Goal: Transaction & Acquisition: Purchase product/service

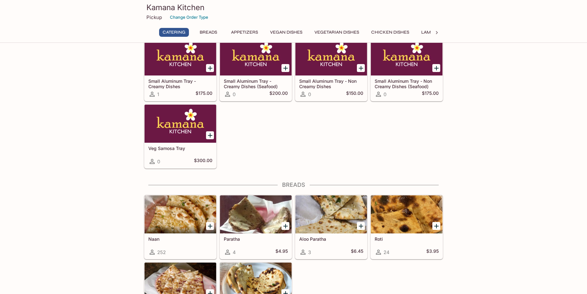
scroll to position [32, 0]
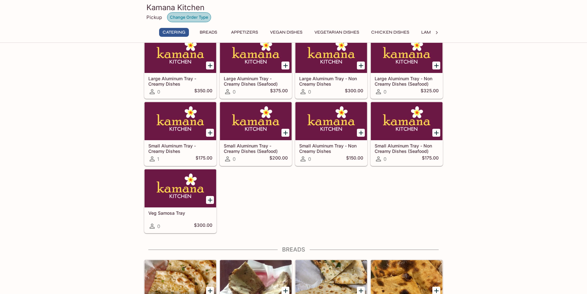
click at [192, 14] on button "Change Order Type" at bounding box center [189, 17] width 44 height 10
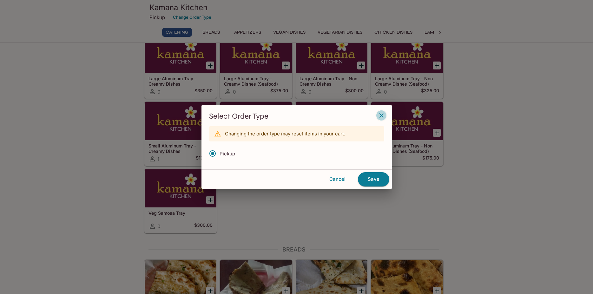
click at [383, 115] on icon "button" at bounding box center [381, 116] width 8 height 8
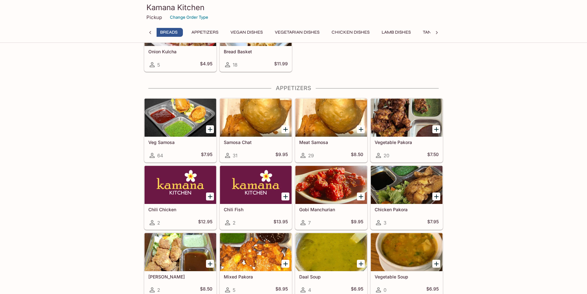
scroll to position [0, 0]
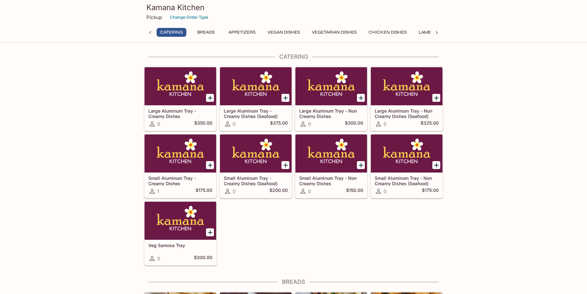
click at [392, 34] on button "Chicken Dishes" at bounding box center [387, 32] width 45 height 9
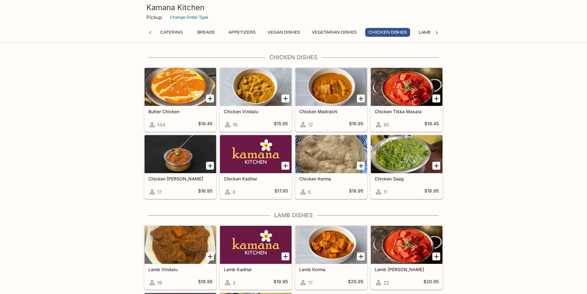
click at [378, 78] on div at bounding box center [407, 87] width 72 height 38
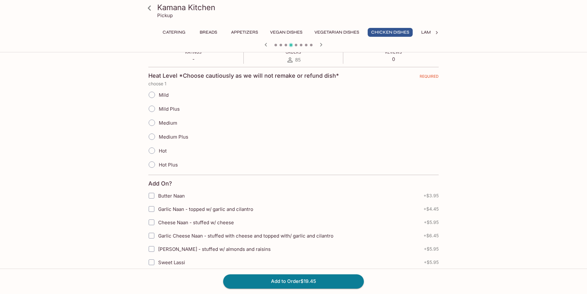
click at [170, 126] on label "Medium" at bounding box center [161, 123] width 32 height 14
click at [159, 126] on input "Medium" at bounding box center [151, 122] width 13 height 13
radio input "true"
click at [150, 11] on icon at bounding box center [149, 8] width 11 height 11
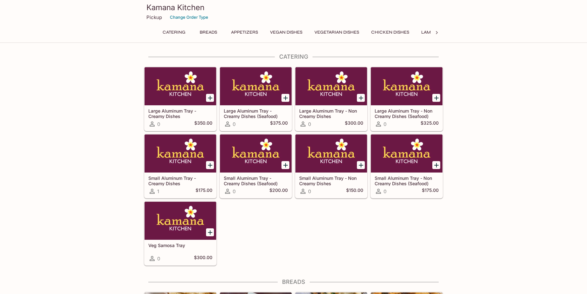
click at [154, 20] on p "Pickup" at bounding box center [155, 17] width 16 height 6
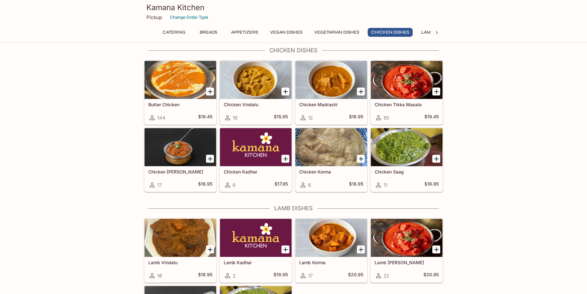
click at [257, 182] on div "6 $17.95" at bounding box center [256, 185] width 64 height 8
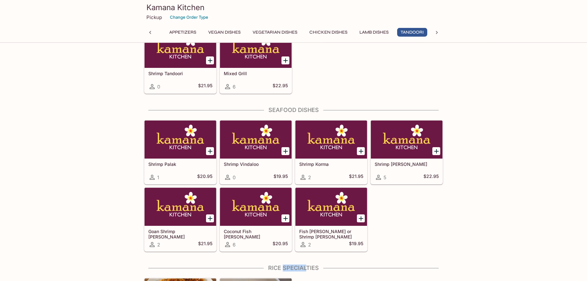
scroll to position [1618, 0]
